Goal: Information Seeking & Learning: Learn about a topic

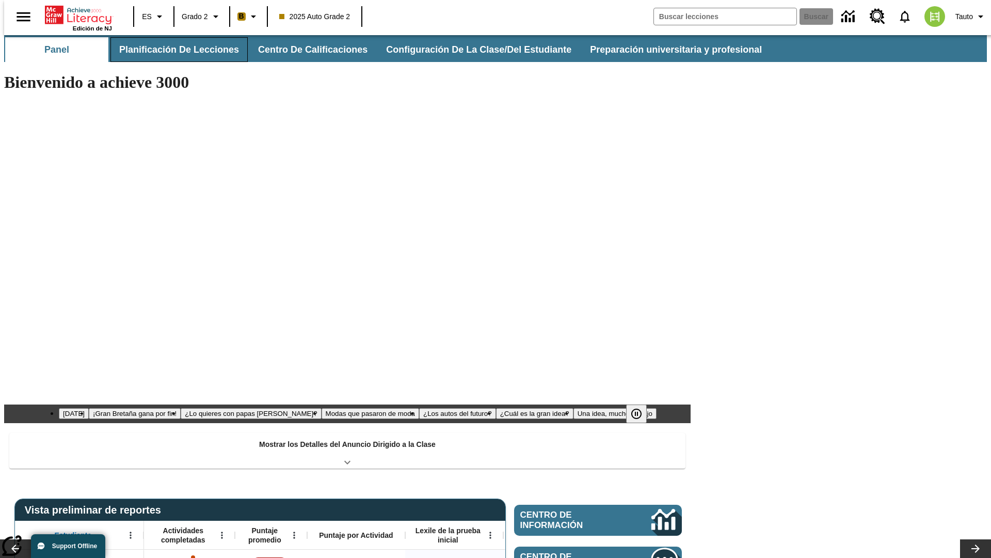
click at [173, 50] on button "Planificación de lecciones" at bounding box center [179, 49] width 137 height 25
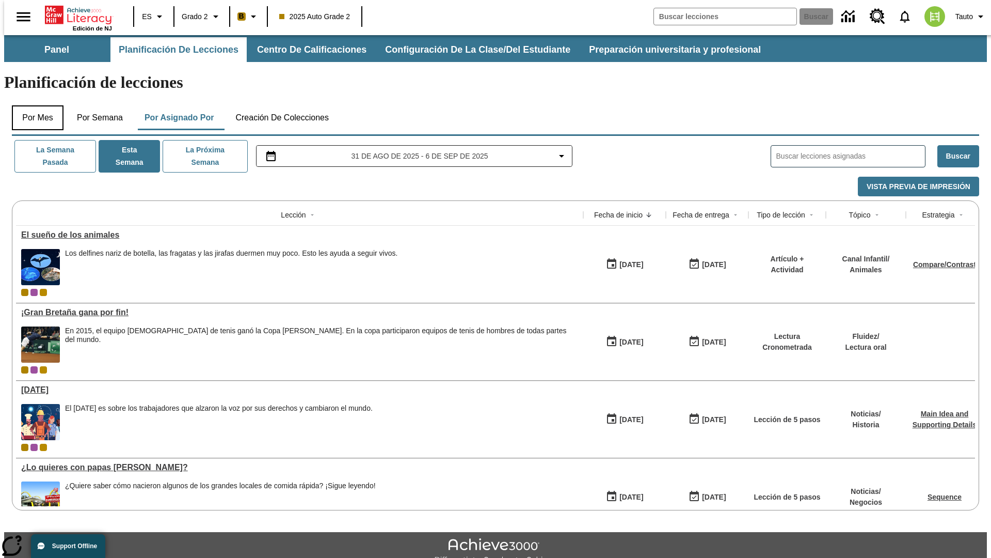
click at [34, 105] on button "Por mes" at bounding box center [38, 117] width 52 height 25
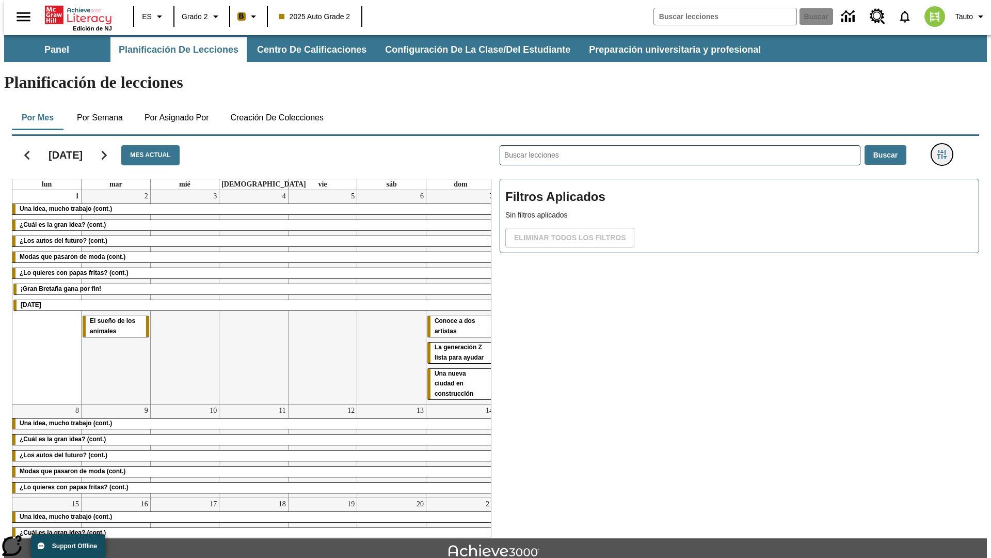
click at [945, 150] on icon "Menú lateral de filtros" at bounding box center [942, 154] width 9 height 9
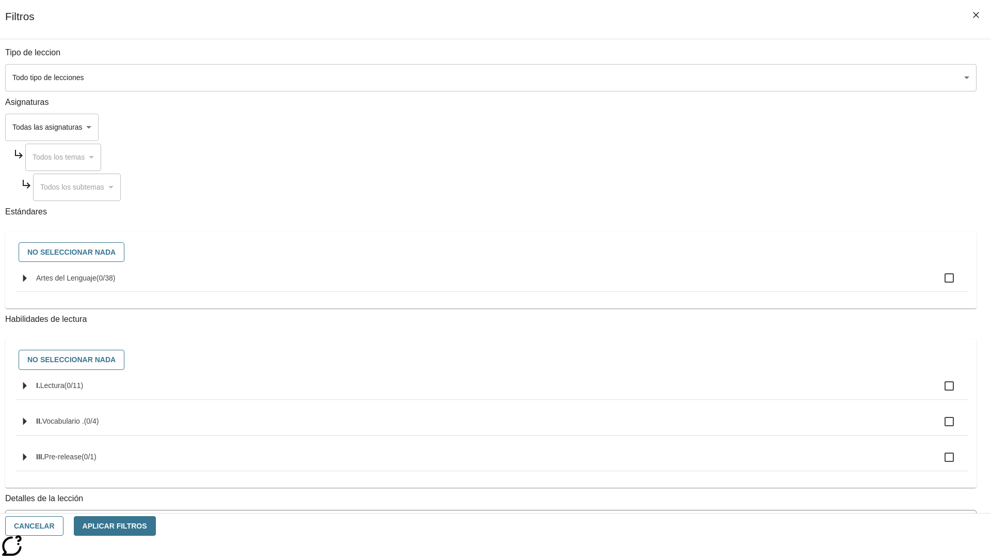
click at [744, 77] on body "[MEDICAL_DATA] al contenido principal Edición de NJ ES Grado 2 B 2025 Auto Grad…" at bounding box center [495, 320] width 983 height 570
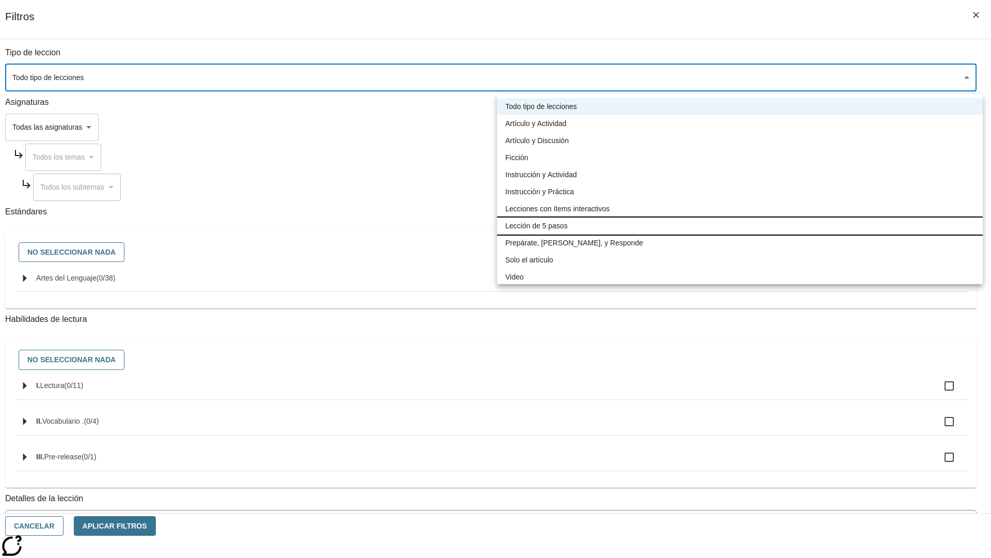
click at [740, 226] on li "Lección de 5 pasos" at bounding box center [740, 225] width 486 height 17
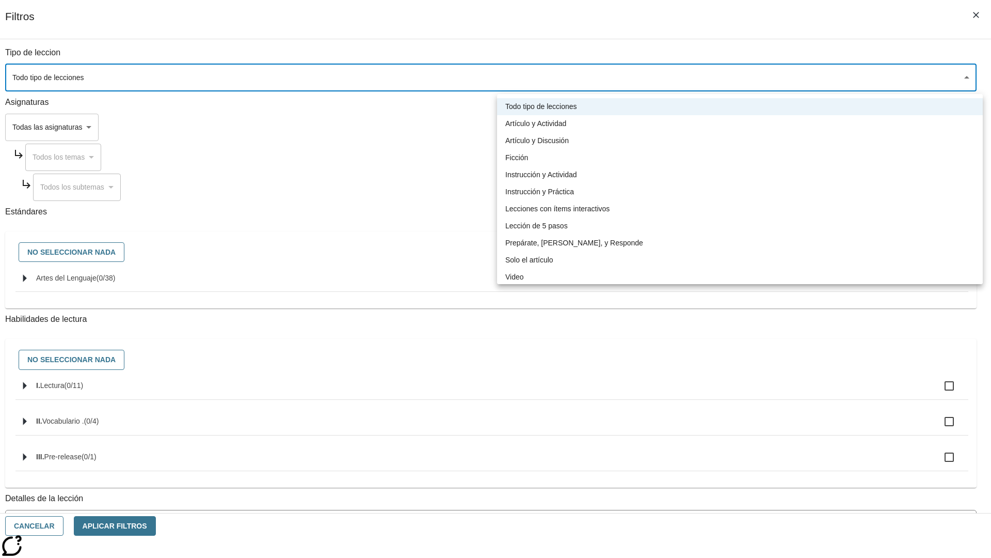
type input "1"
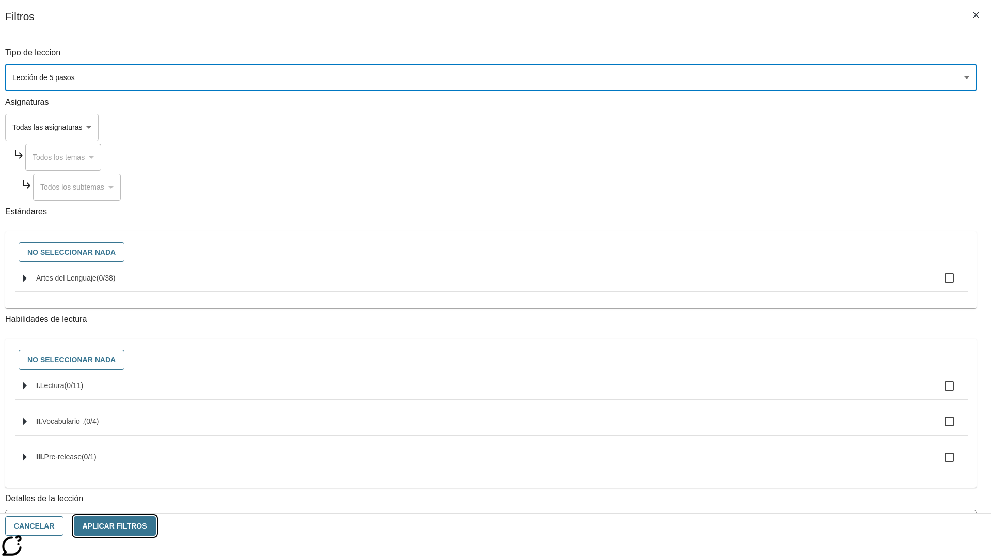
click at [156, 526] on button "Aplicar Filtros" at bounding box center [115, 526] width 82 height 20
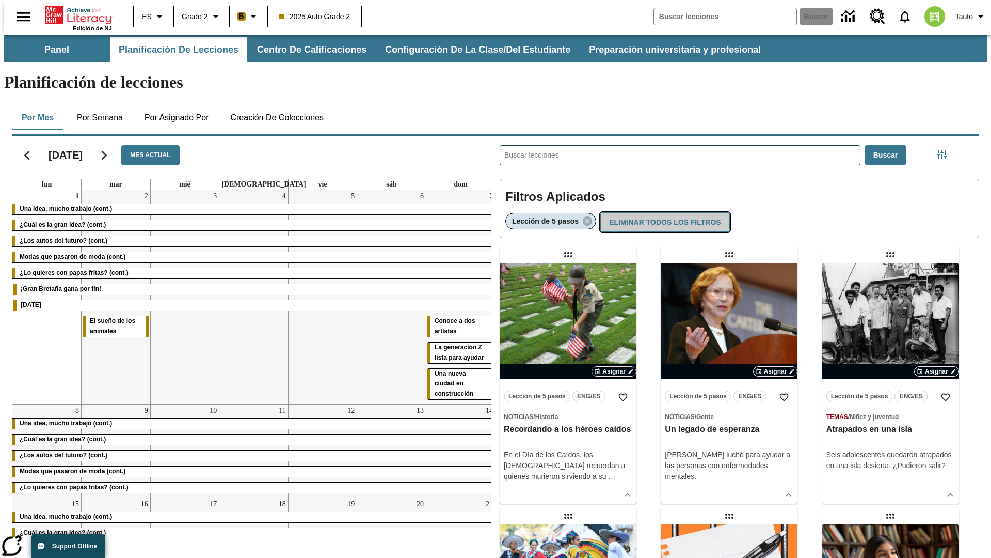
click at [663, 212] on button "Eliminar todos los filtros" at bounding box center [665, 222] width 129 height 20
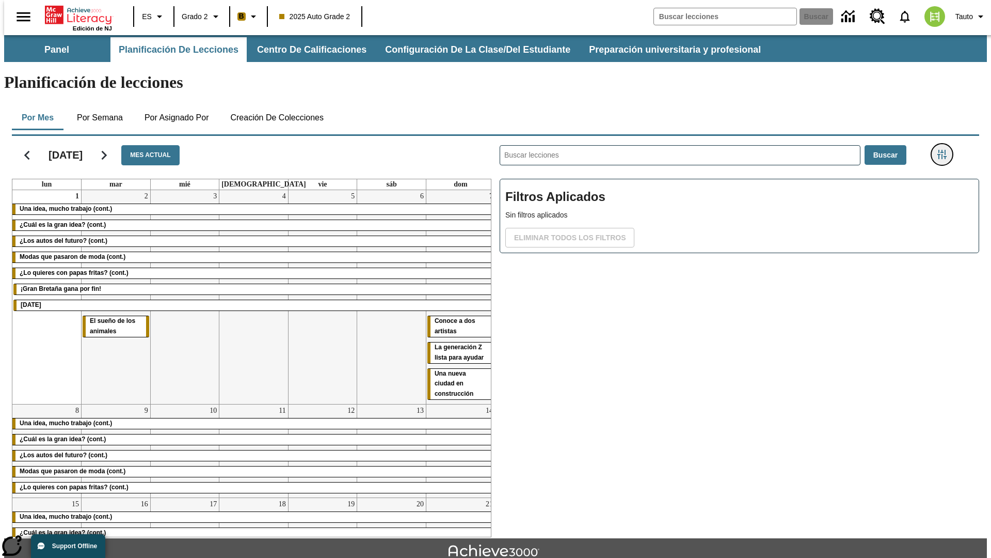
click at [945, 150] on icon "Menú lateral de filtros" at bounding box center [942, 154] width 9 height 9
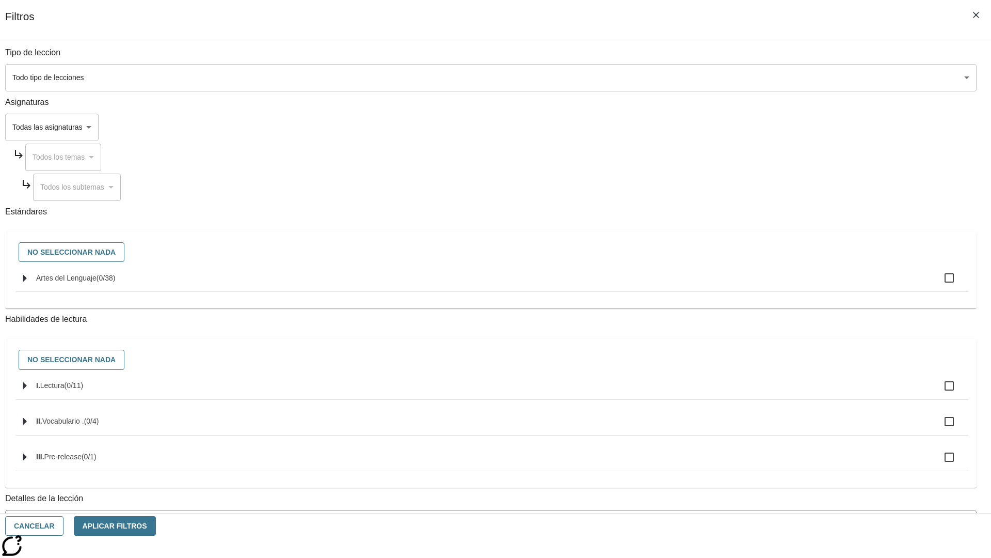
click at [744, 127] on body "[MEDICAL_DATA] al contenido principal Edición de NJ ES Grado 2 B 2025 Auto Grad…" at bounding box center [495, 320] width 983 height 570
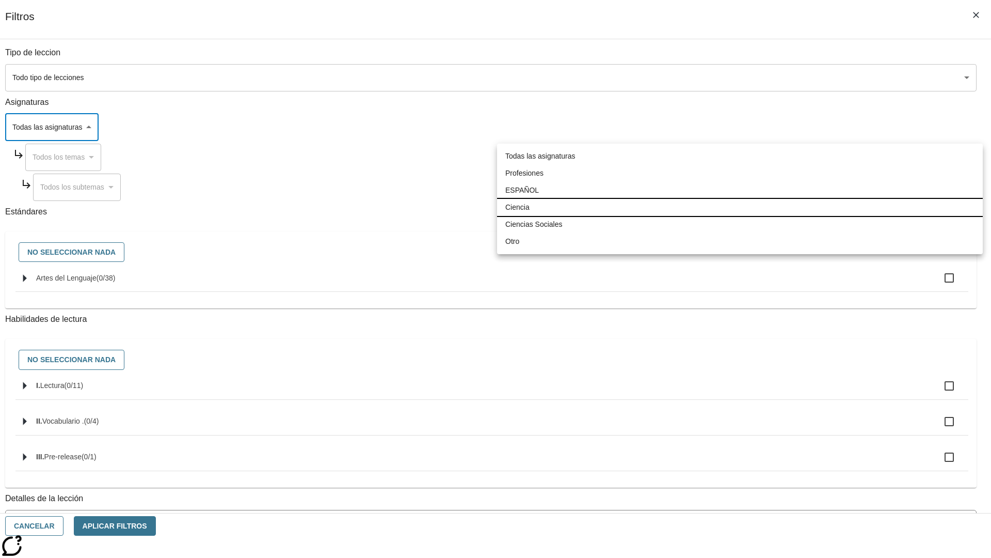
click at [740, 207] on li "Ciencia" at bounding box center [740, 207] width 486 height 17
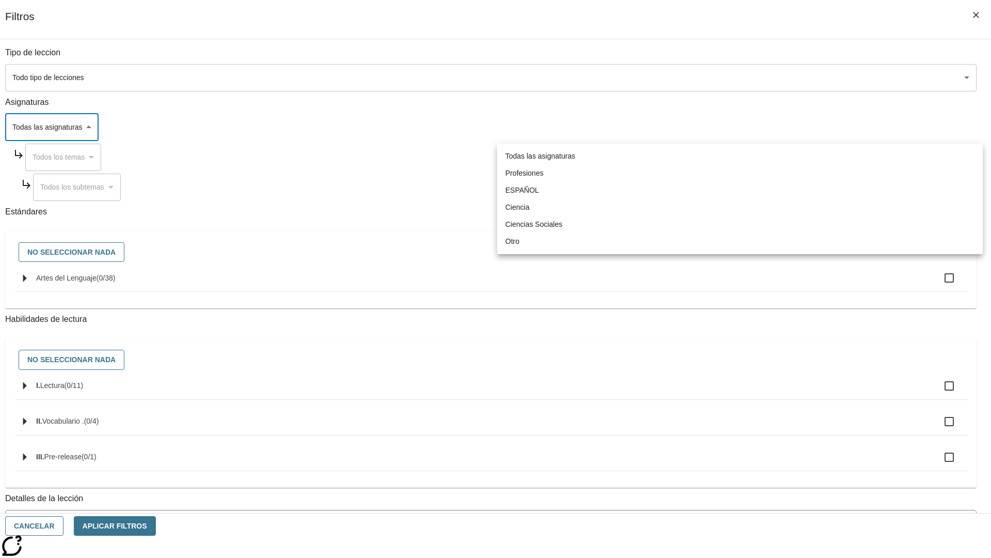
type input "2"
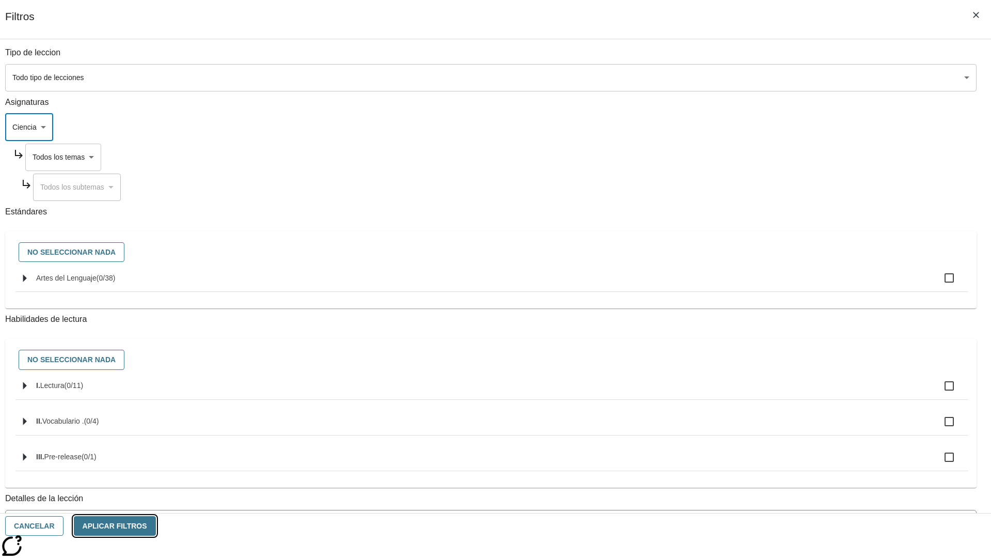
click at [156, 526] on button "Aplicar Filtros" at bounding box center [115, 526] width 82 height 20
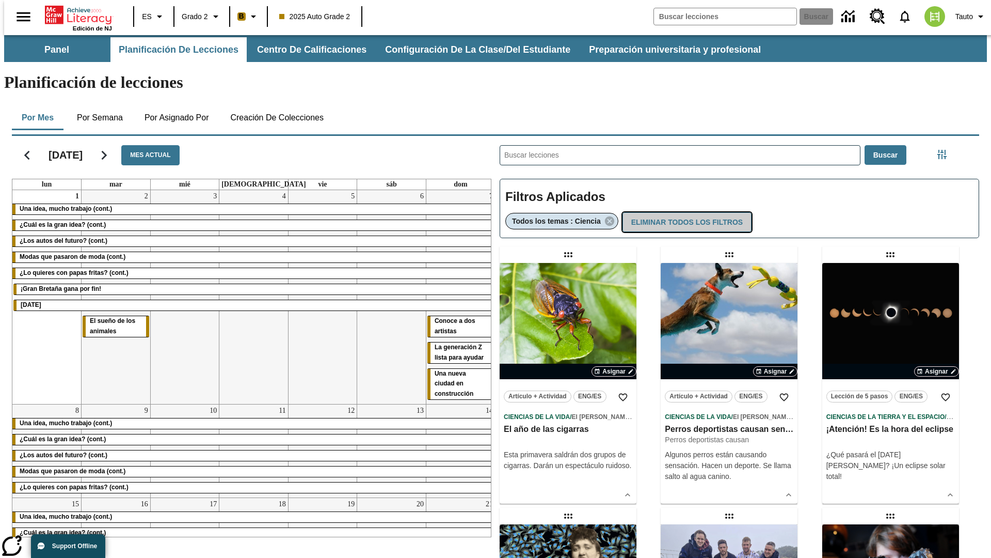
click at [686, 212] on button "Eliminar todos los filtros" at bounding box center [687, 222] width 129 height 20
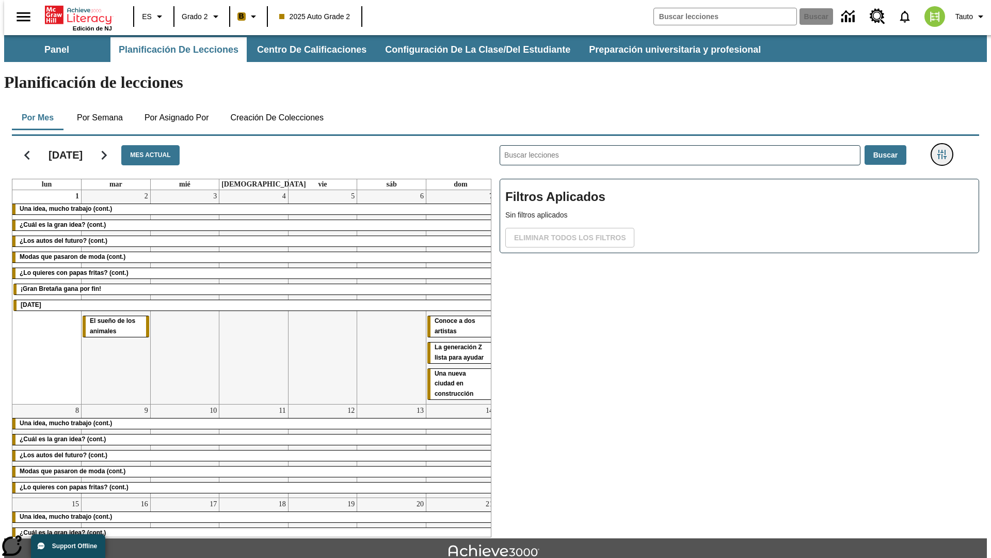
click at [945, 150] on icon "Menú lateral de filtros" at bounding box center [942, 154] width 9 height 9
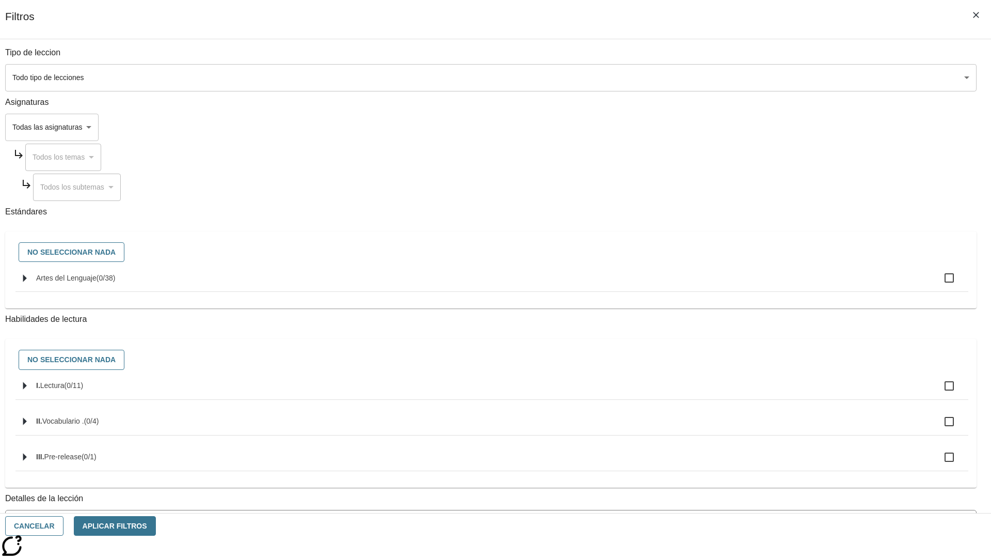
click at [116, 282] on span "Artes del Lenguaje" at bounding box center [106, 278] width 19 height 8
click at [939, 283] on input "Artes del Lenguaje ( 0 / 38 )" at bounding box center [950, 278] width 22 height 22
checkbox input "true"
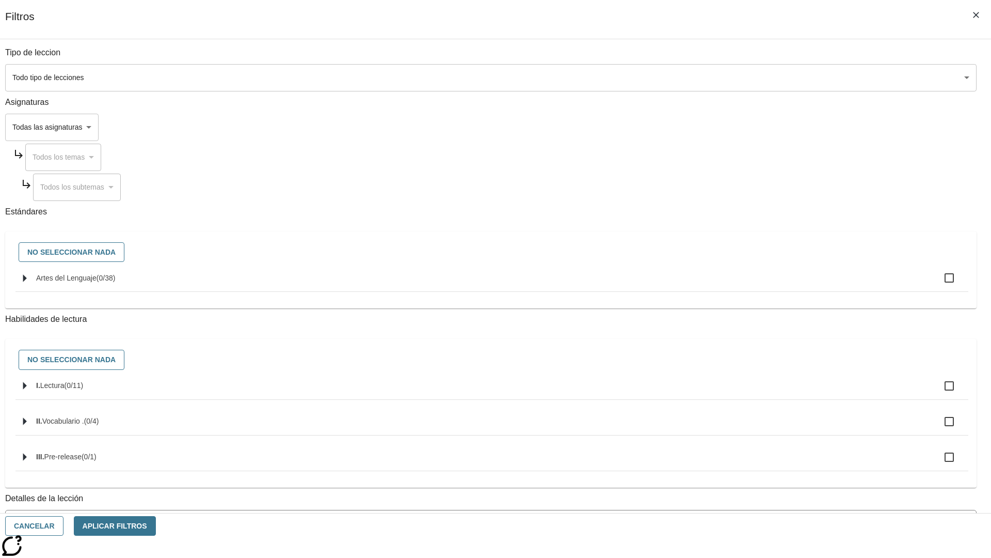
checkbox input "true"
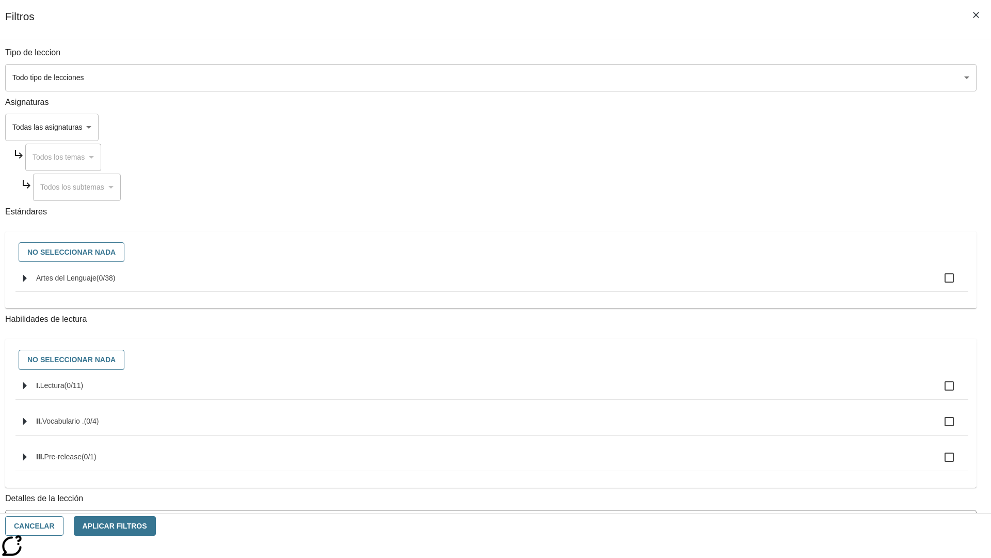
checkbox input "true"
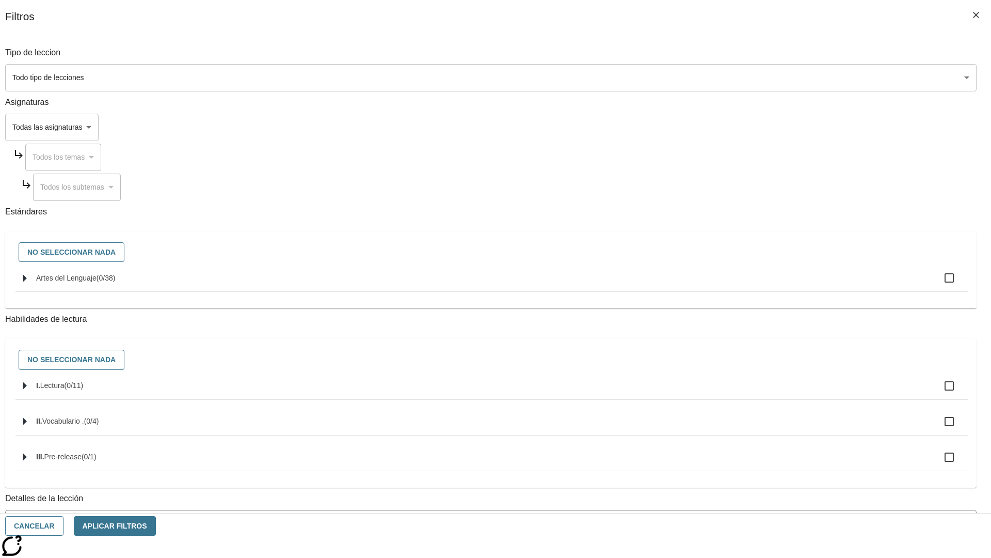
checkbox input "true"
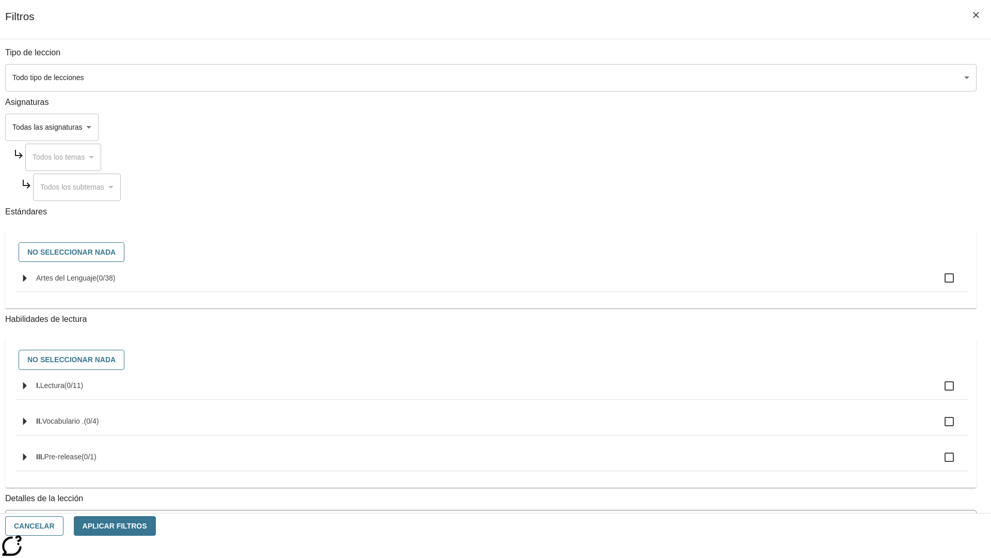
checkbox input "true"
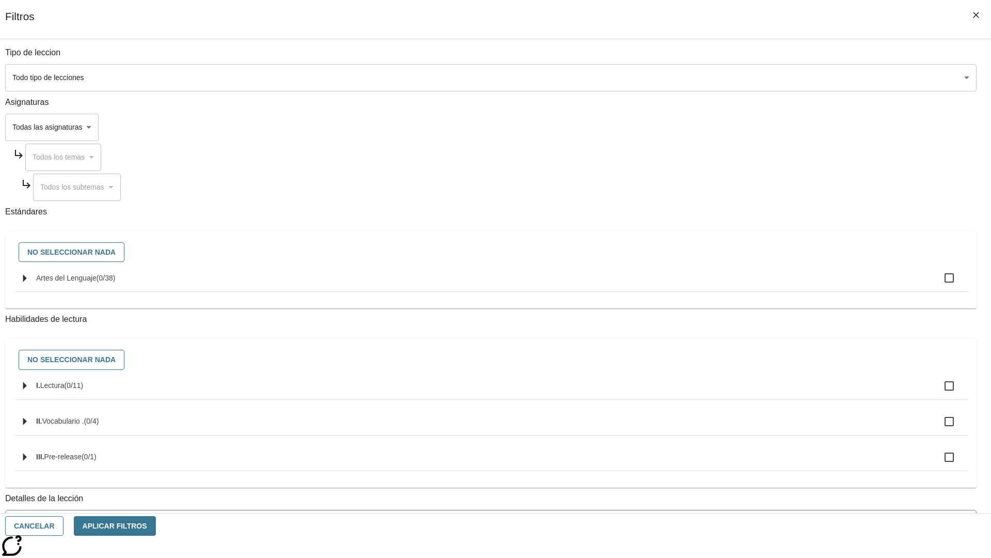
checkbox input "true"
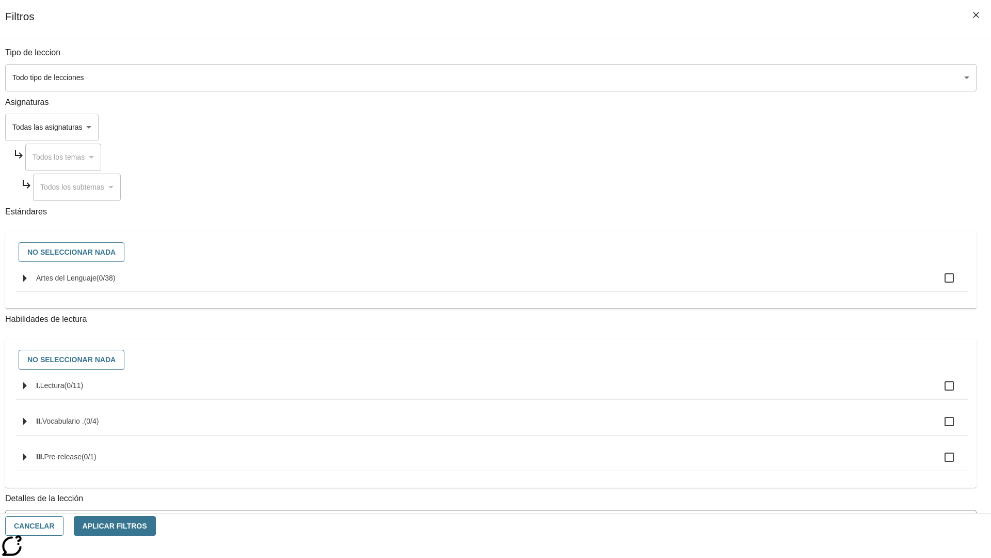
checkbox input "true"
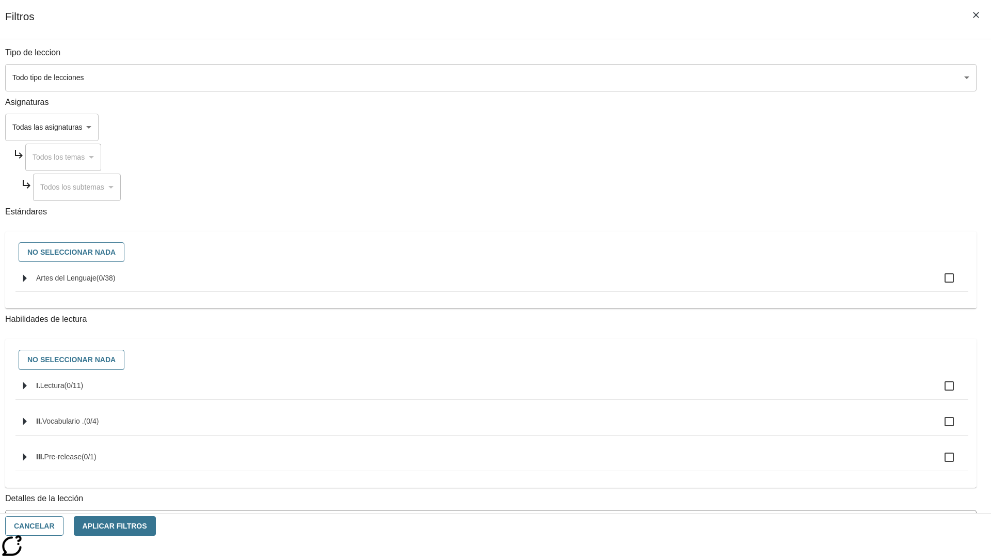
checkbox input "true"
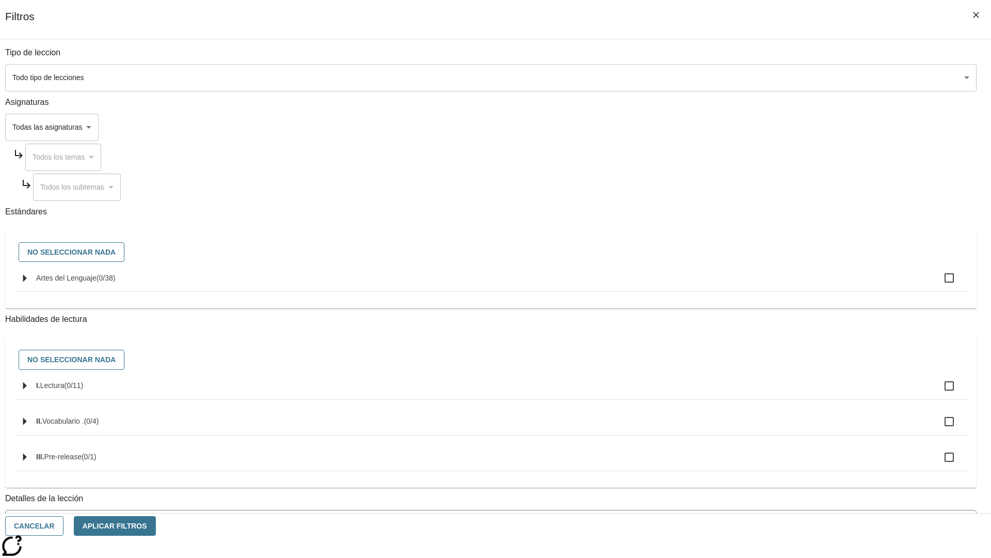
checkbox input "true"
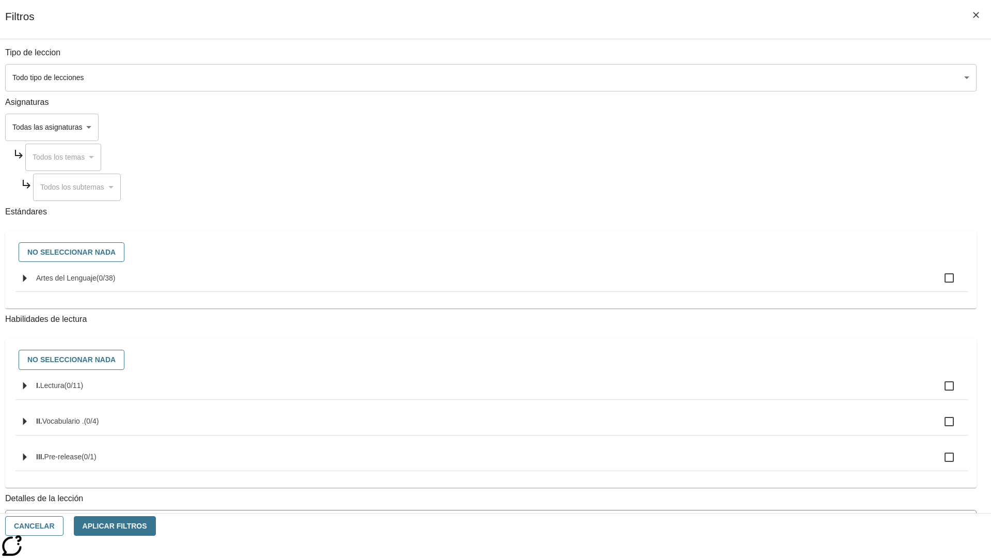
checkbox input "true"
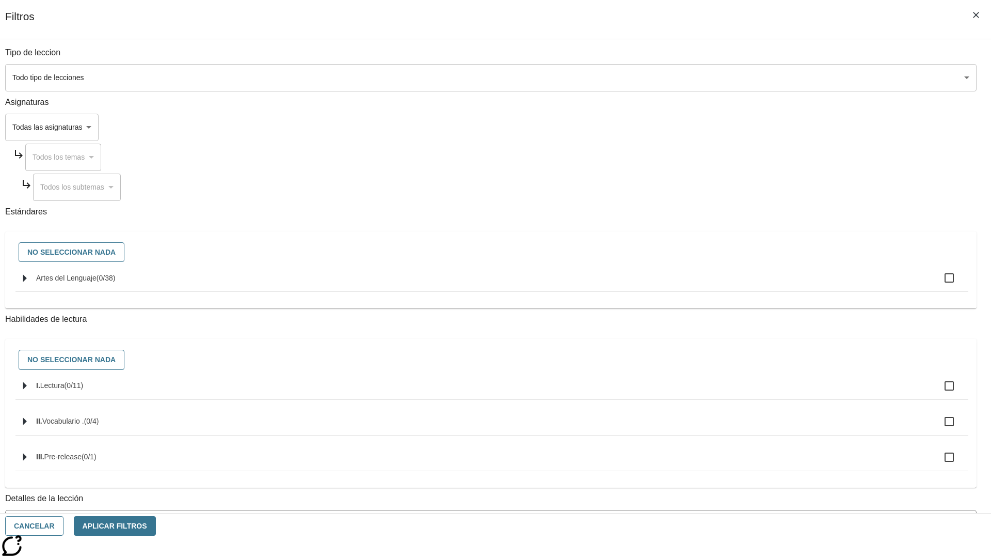
checkbox input "true"
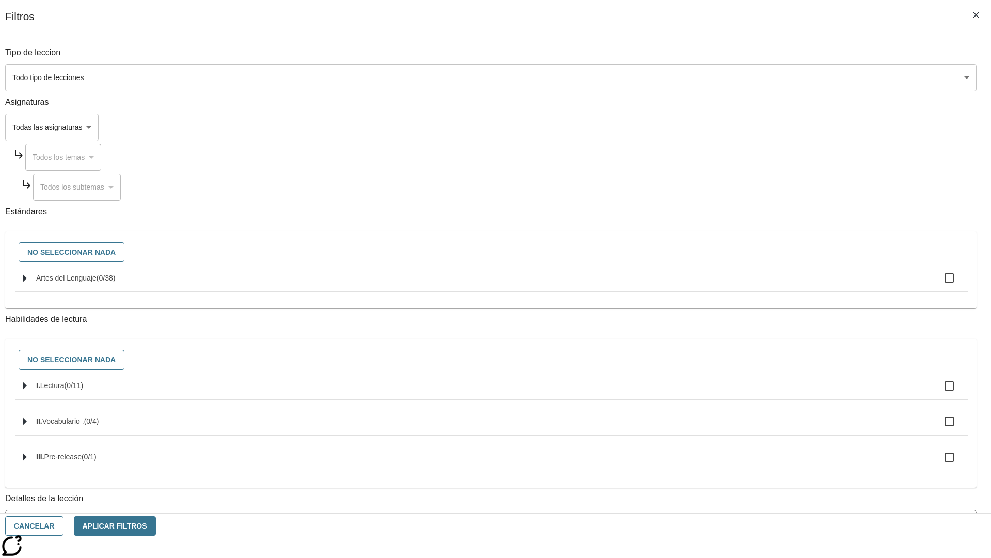
checkbox input "true"
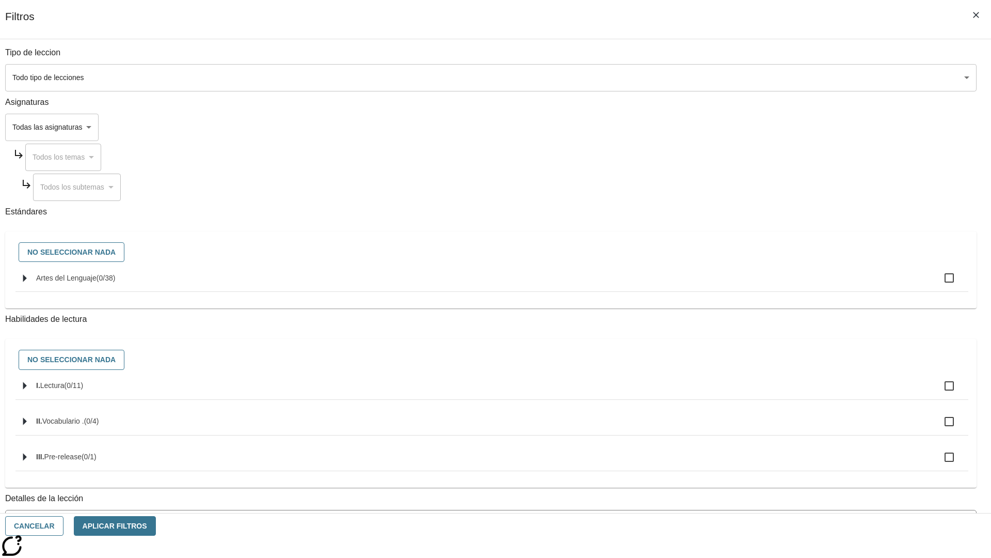
checkbox input "true"
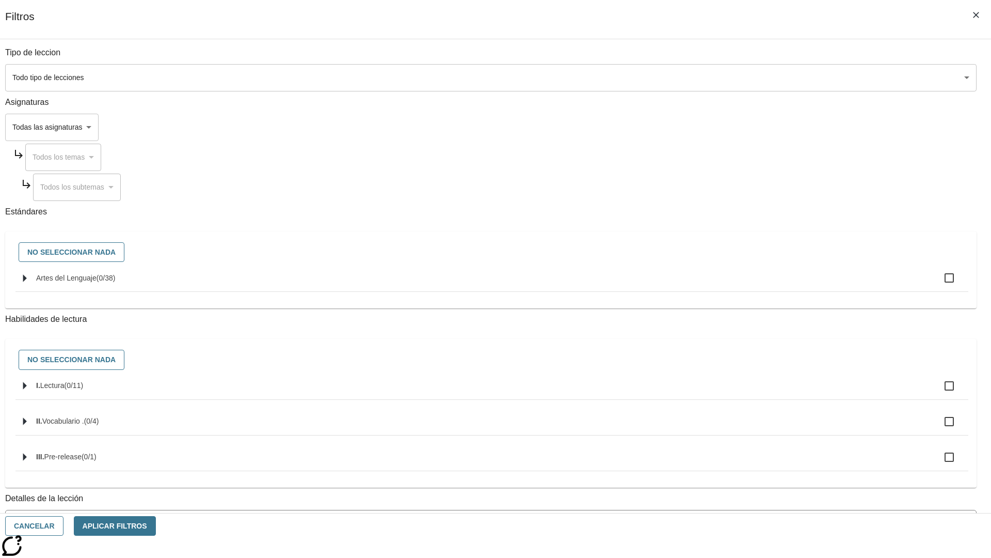
checkbox input "true"
click at [156, 526] on button "Aplicar Filtros" at bounding box center [115, 526] width 82 height 20
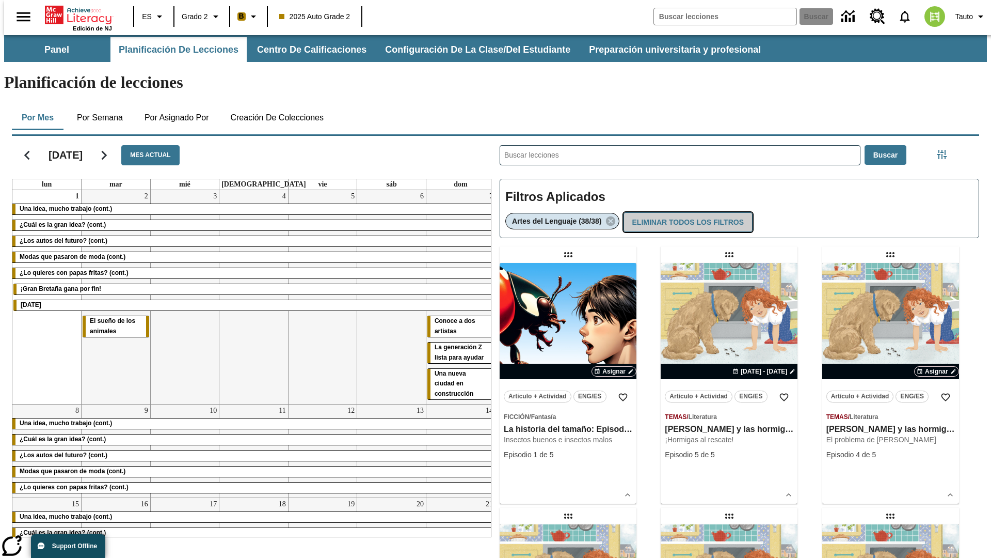
click at [687, 212] on button "Eliminar todos los filtros" at bounding box center [688, 222] width 129 height 20
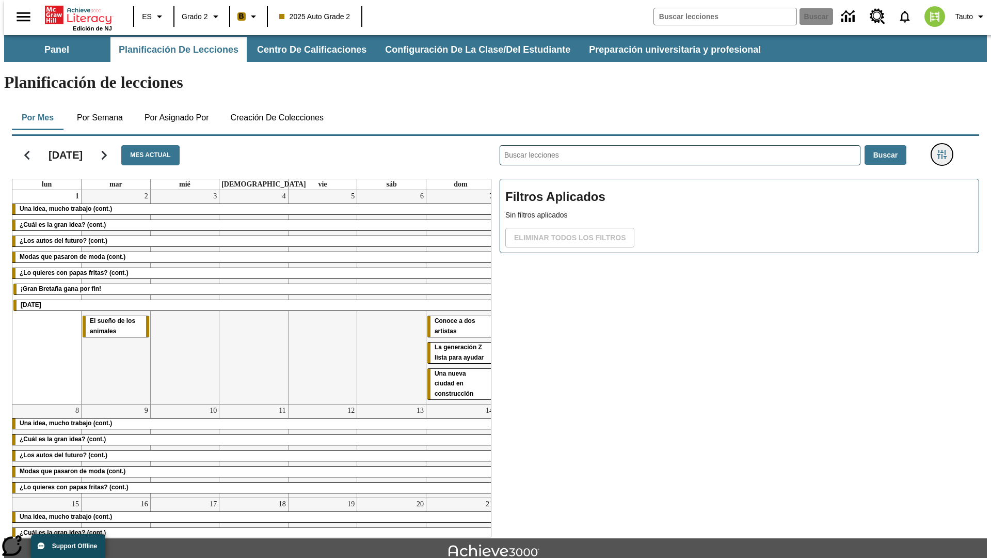
click at [945, 150] on icon "Menú lateral de filtros" at bounding box center [942, 154] width 9 height 9
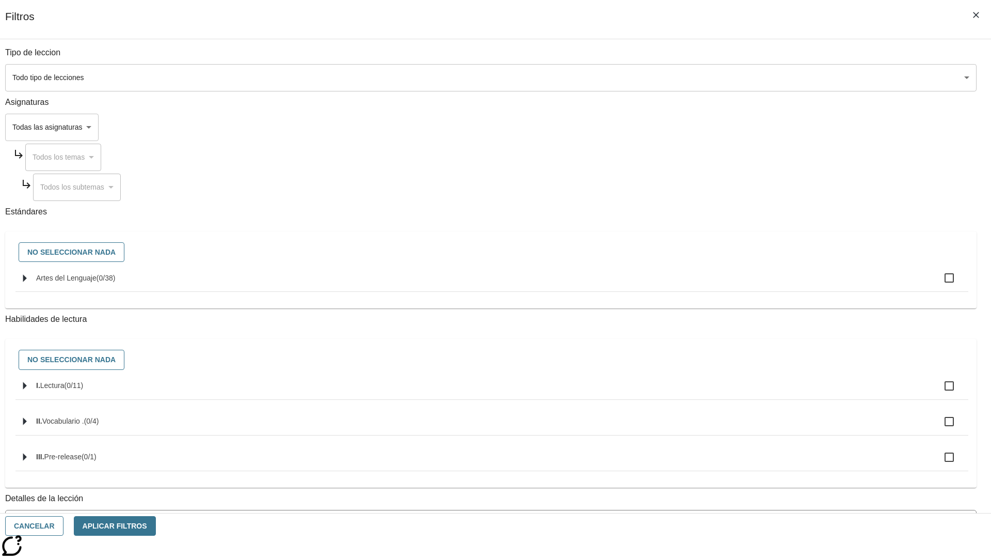
click at [745, 397] on label "I. Lectura ( 0 / 11 )" at bounding box center [498, 386] width 924 height 22
click at [939, 397] on input "I. Lectura ( 0 / 11 )" at bounding box center [950, 386] width 22 height 22
checkbox input "true"
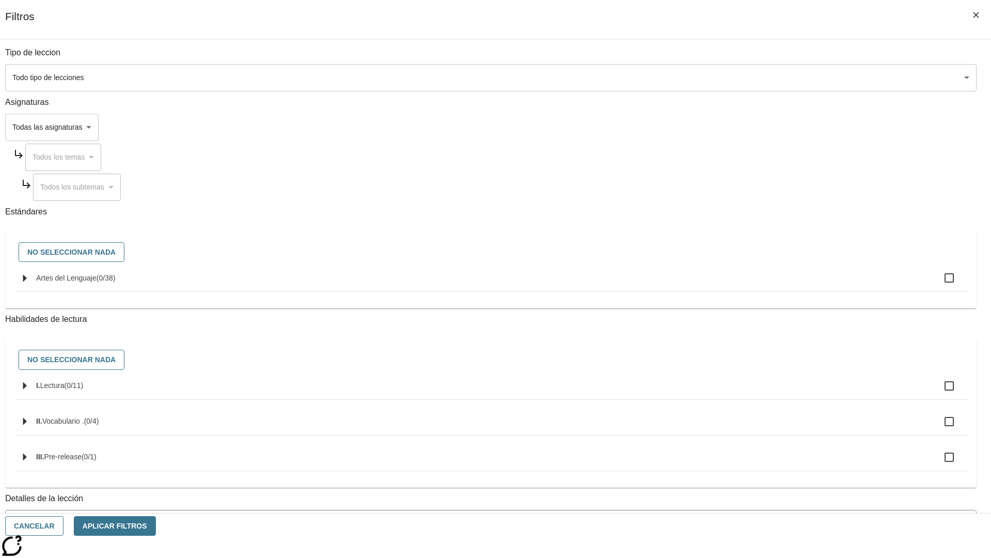
checkbox input "true"
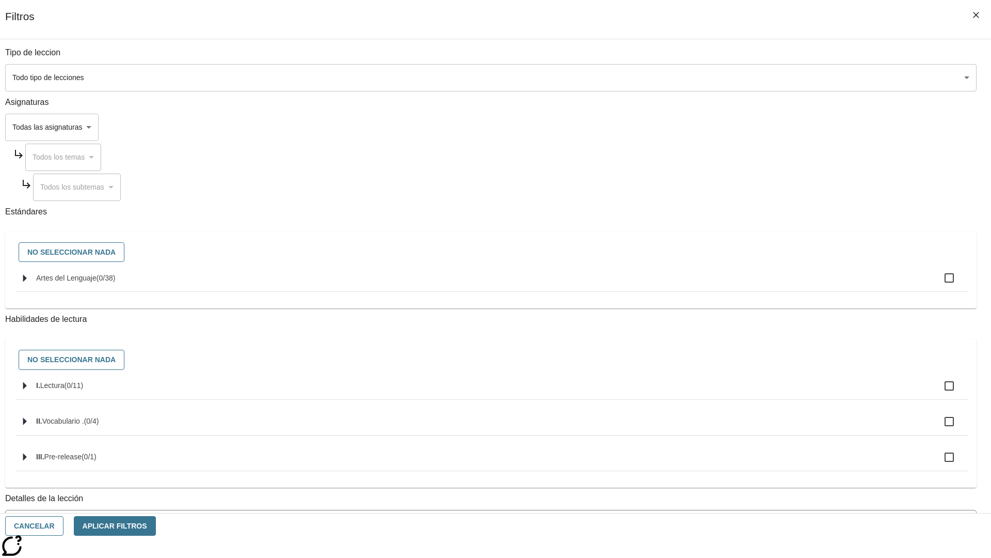
checkbox input "true"
click at [156, 526] on button "Aplicar Filtros" at bounding box center [115, 526] width 82 height 20
